Goal: Task Accomplishment & Management: Use online tool/utility

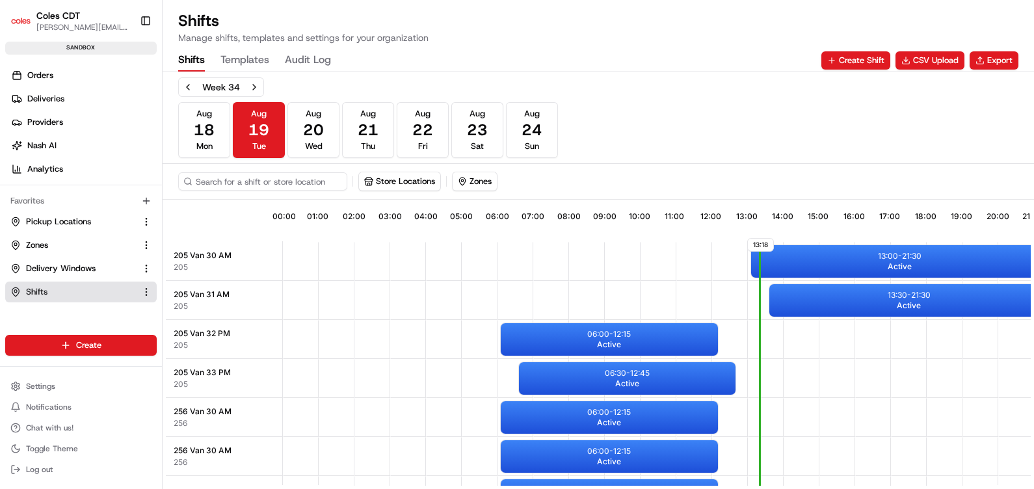
click at [911, 61] on button "CSV Upload" at bounding box center [929, 60] width 69 height 18
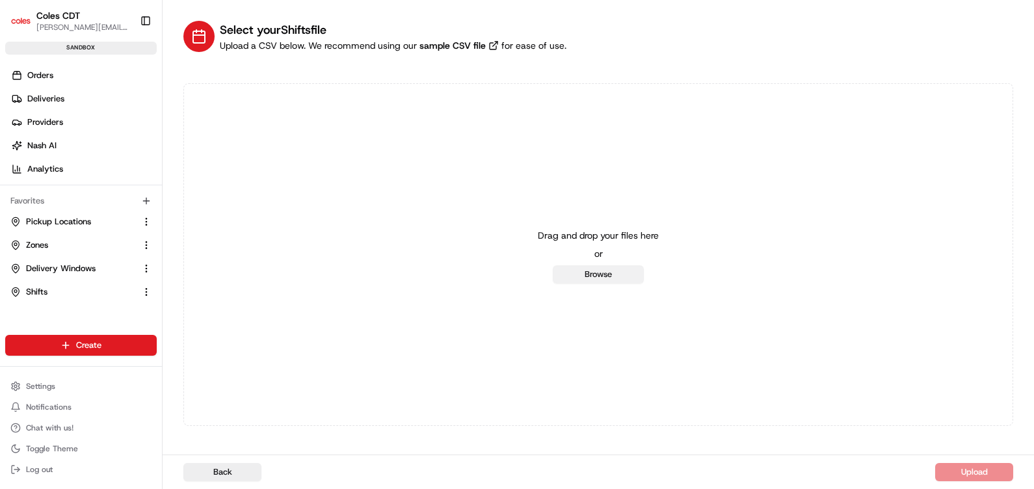
click at [619, 271] on button "Browse" at bounding box center [598, 274] width 91 height 18
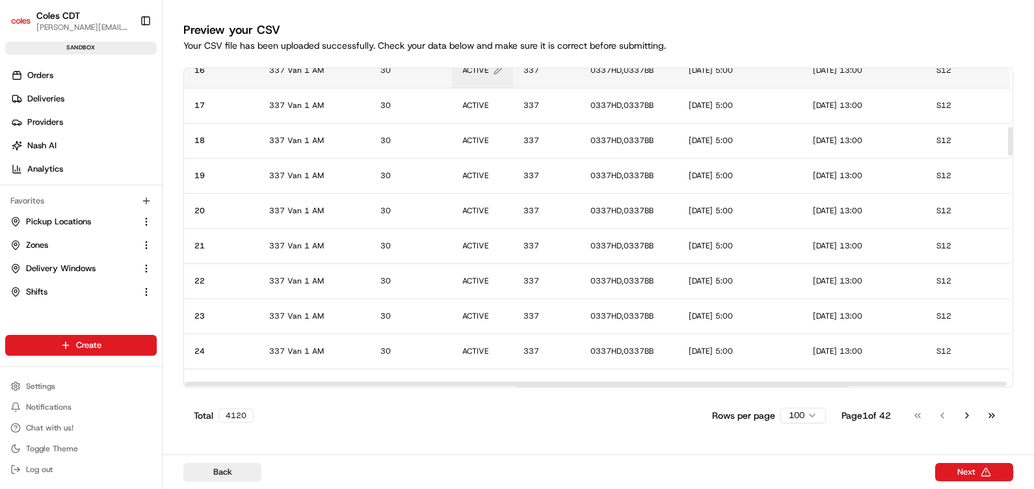
scroll to position [731, 0]
